Goal: Check status

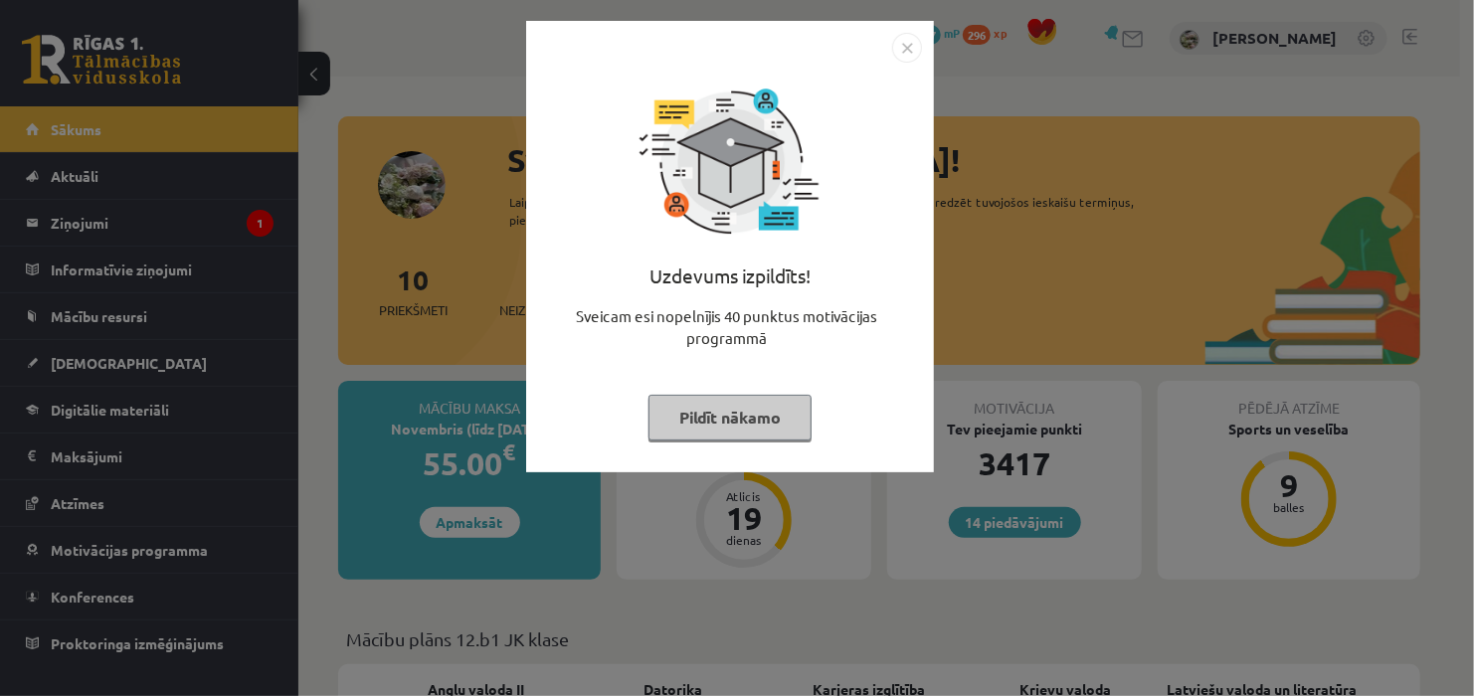
click at [908, 39] on img "Close" at bounding box center [907, 48] width 30 height 30
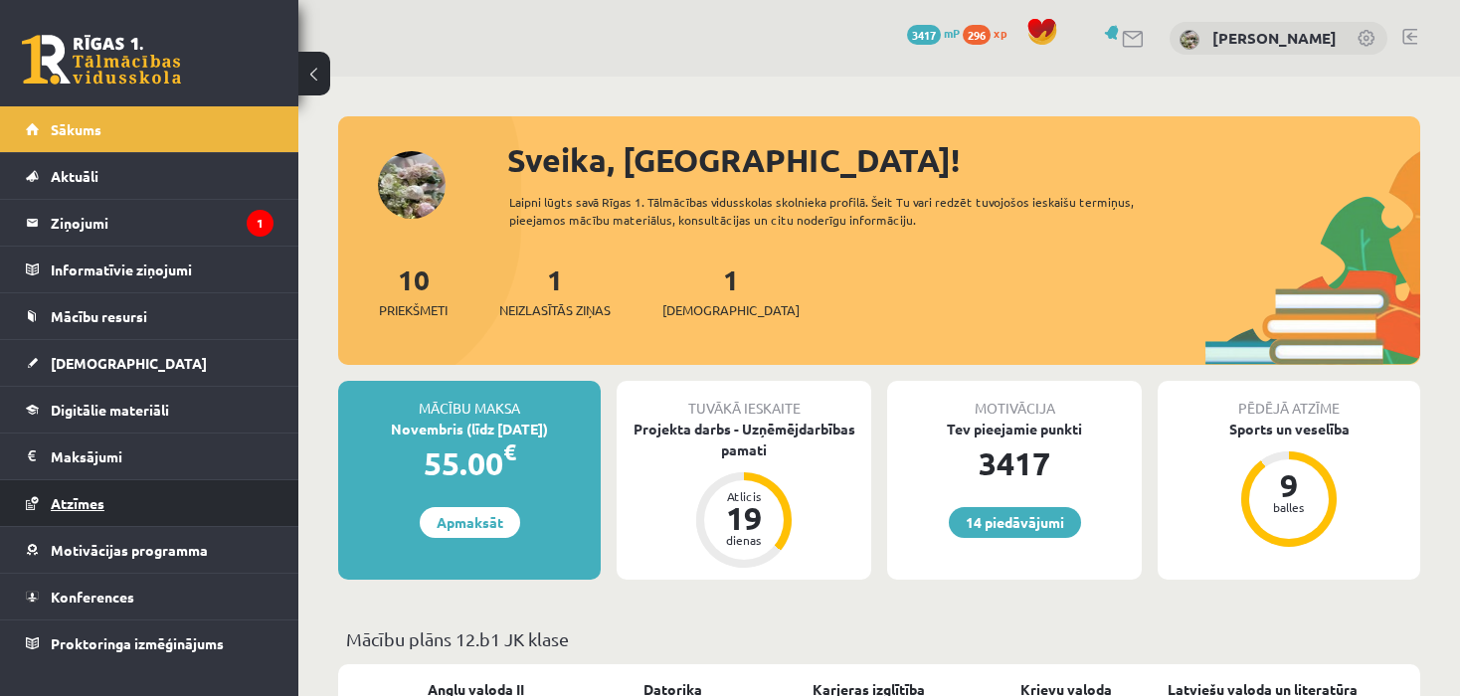
click at [147, 496] on link "Atzīmes" at bounding box center [150, 503] width 248 height 46
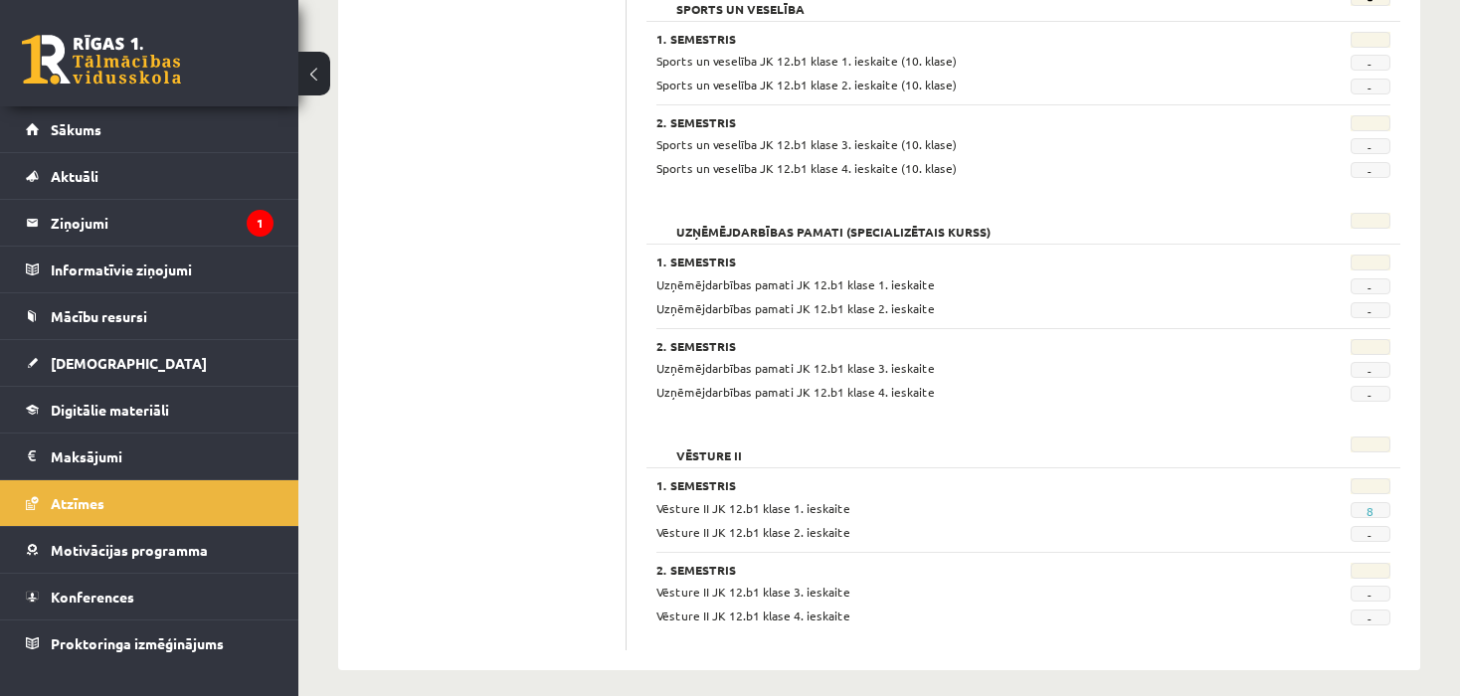
scroll to position [1688, 0]
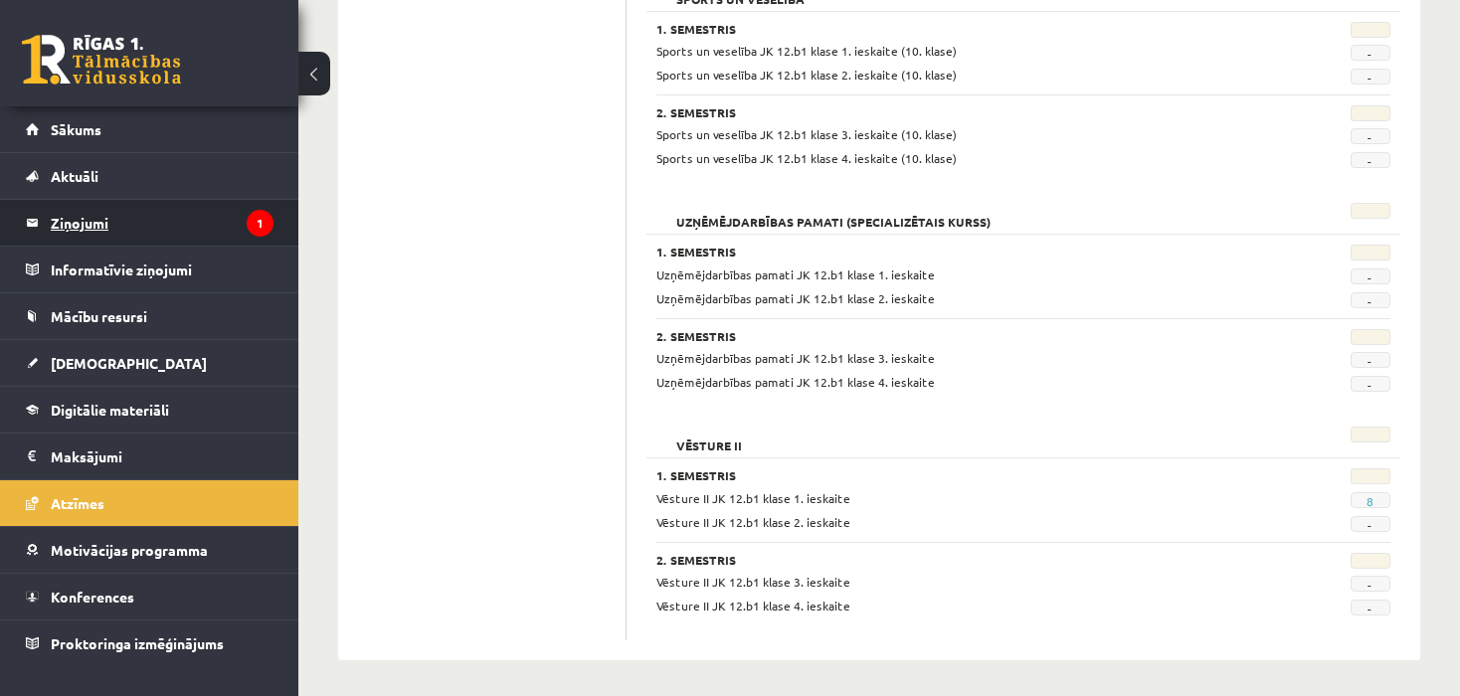
click at [186, 240] on legend "Ziņojumi 1" at bounding box center [162, 223] width 223 height 46
